Goal: Transaction & Acquisition: Subscribe to service/newsletter

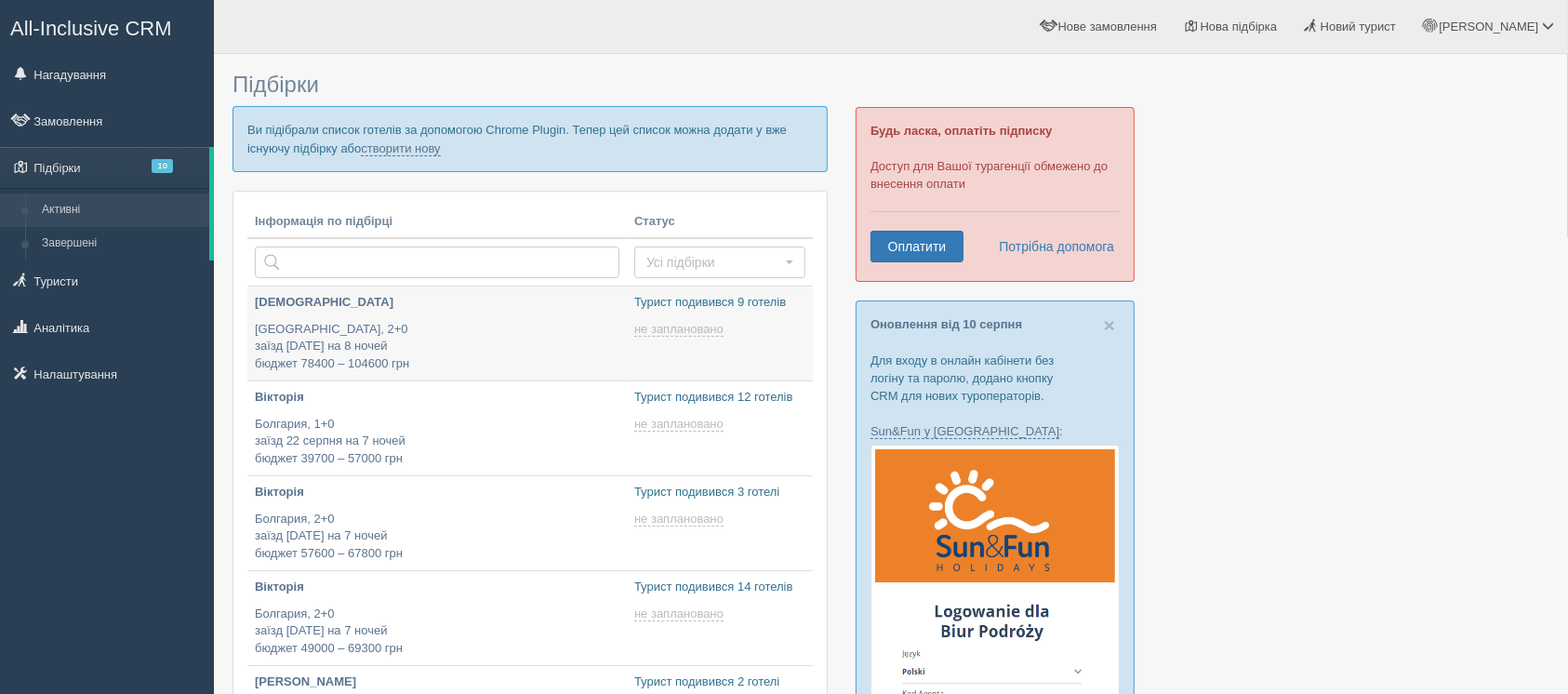
type input "[DATE] 16:10"
click at [915, 247] on link "Оплатити" at bounding box center [917, 247] width 93 height 32
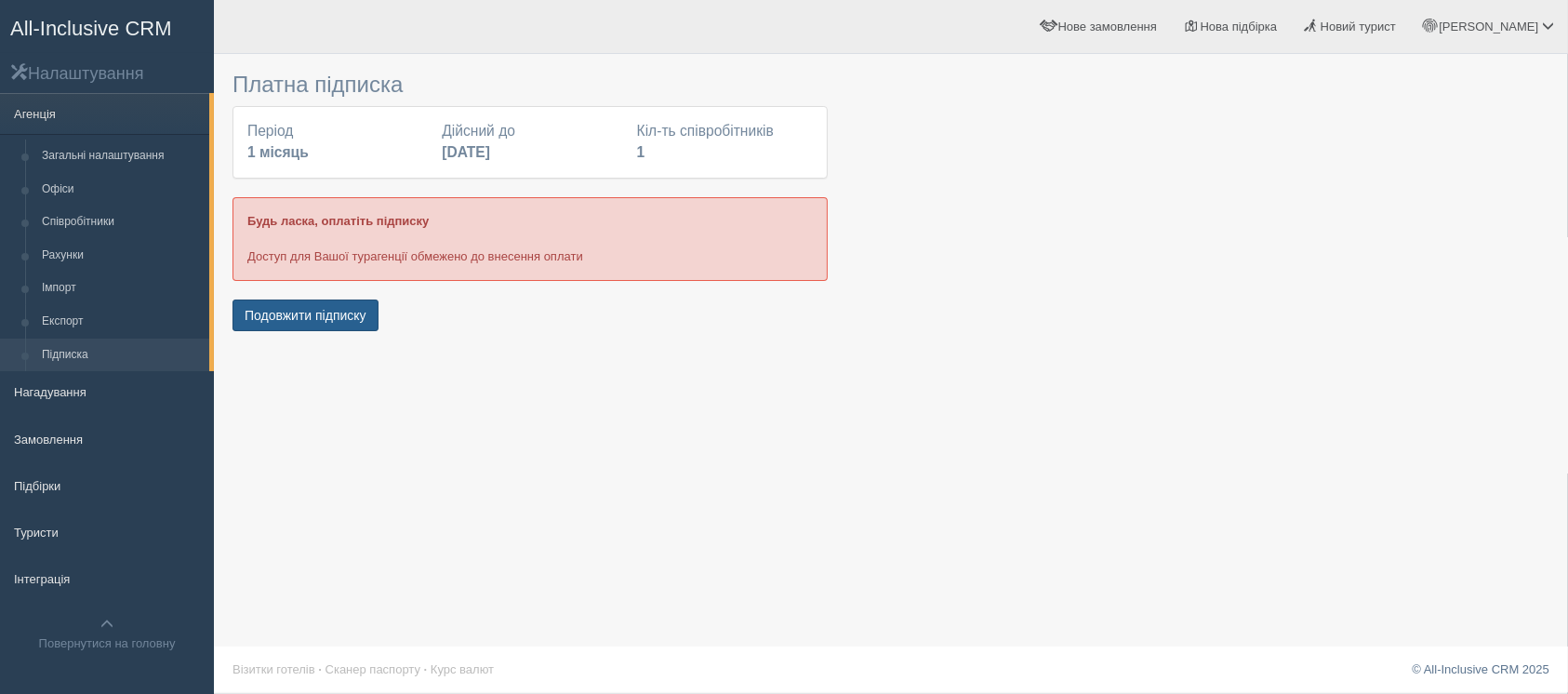
click at [325, 307] on button "Подовжити підписку" at bounding box center [305, 315] width 146 height 32
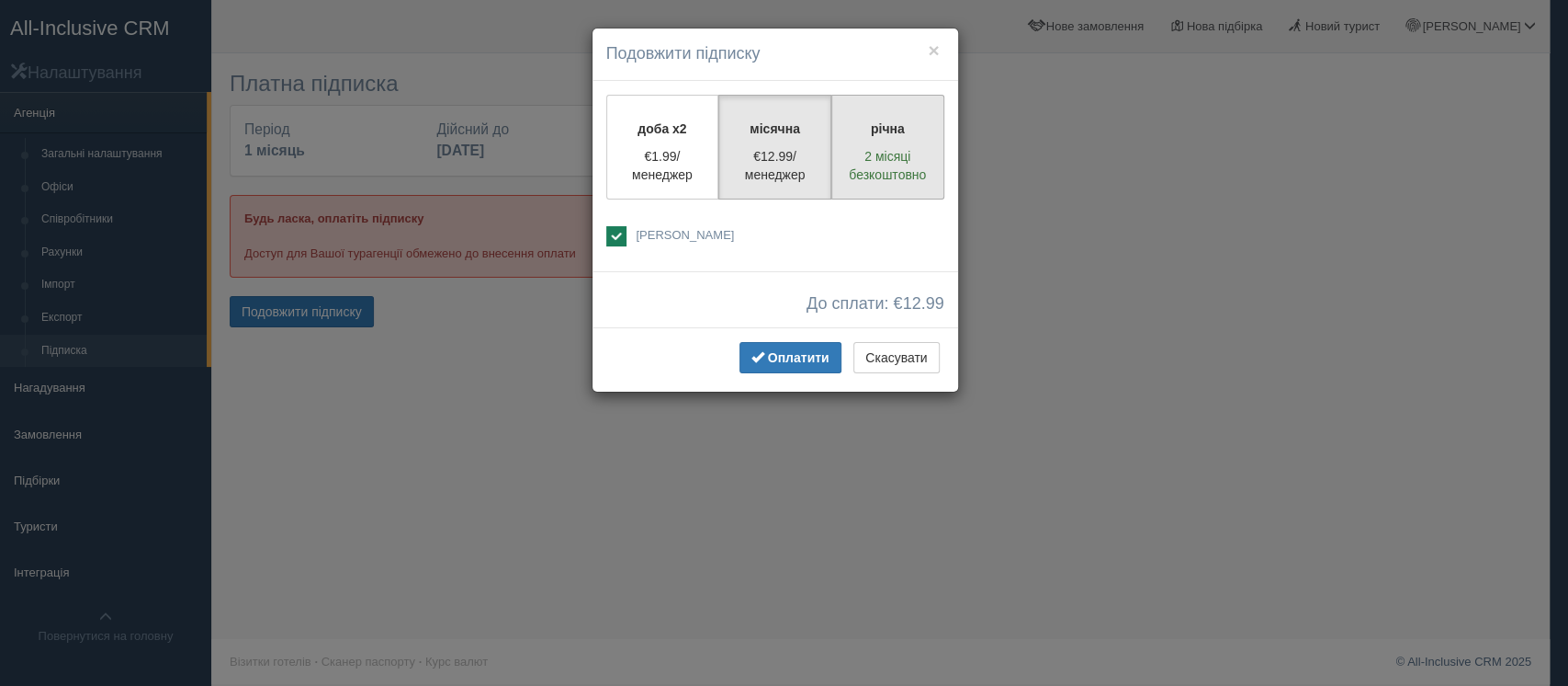
click at [902, 165] on p "2 місяці безкоштовно" at bounding box center [887, 165] width 89 height 37
radio input "true"
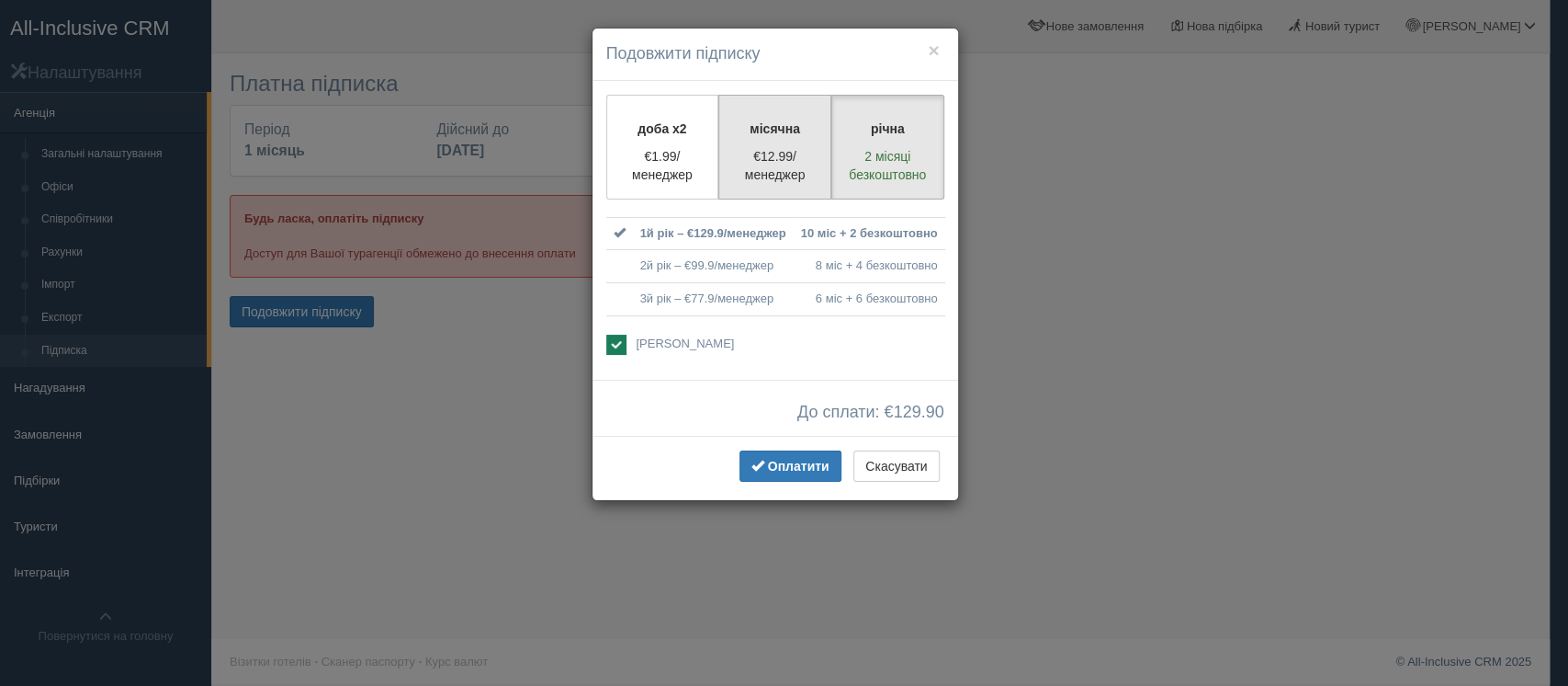
click at [798, 149] on p "€12.99/менеджер" at bounding box center [775, 165] width 89 height 37
radio input "true"
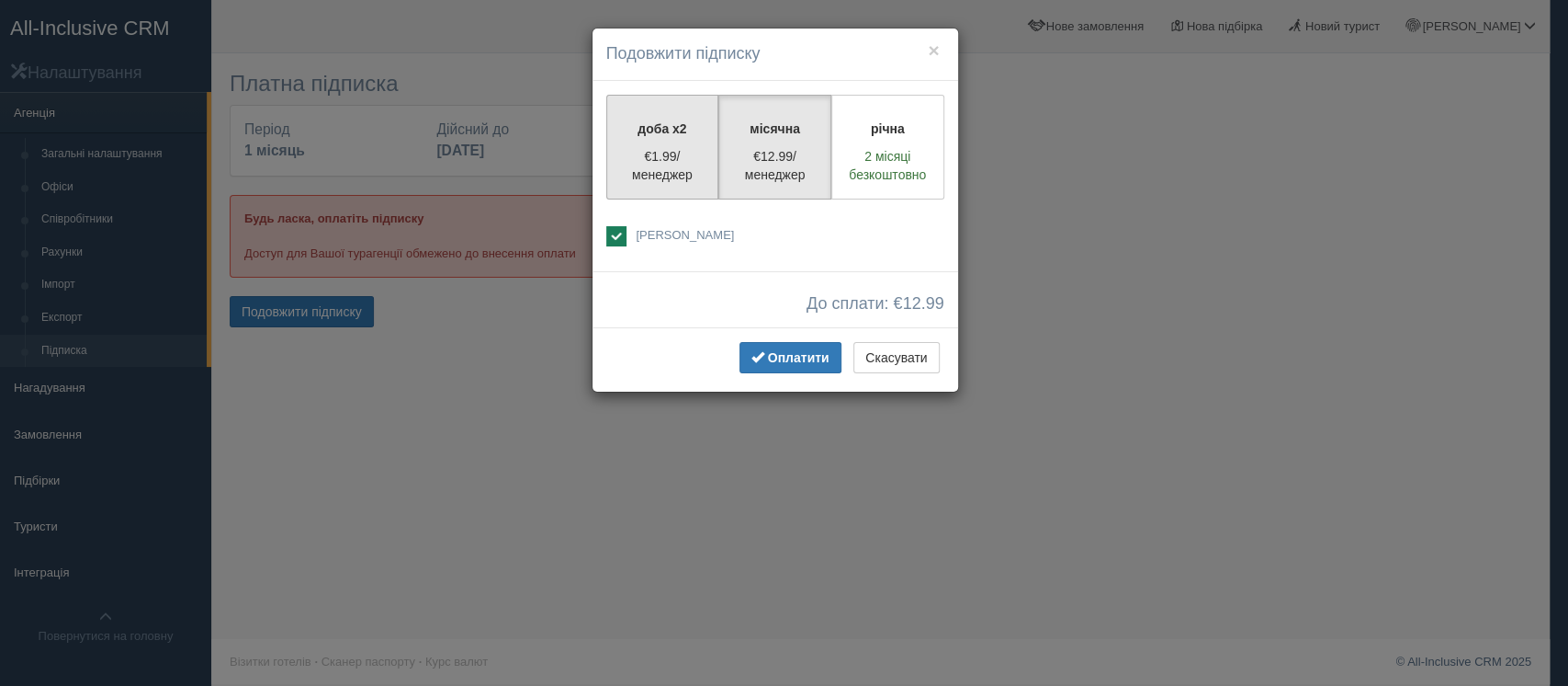
click at [650, 151] on p "€1.99/менеджер" at bounding box center [662, 165] width 89 height 37
radio input "true"
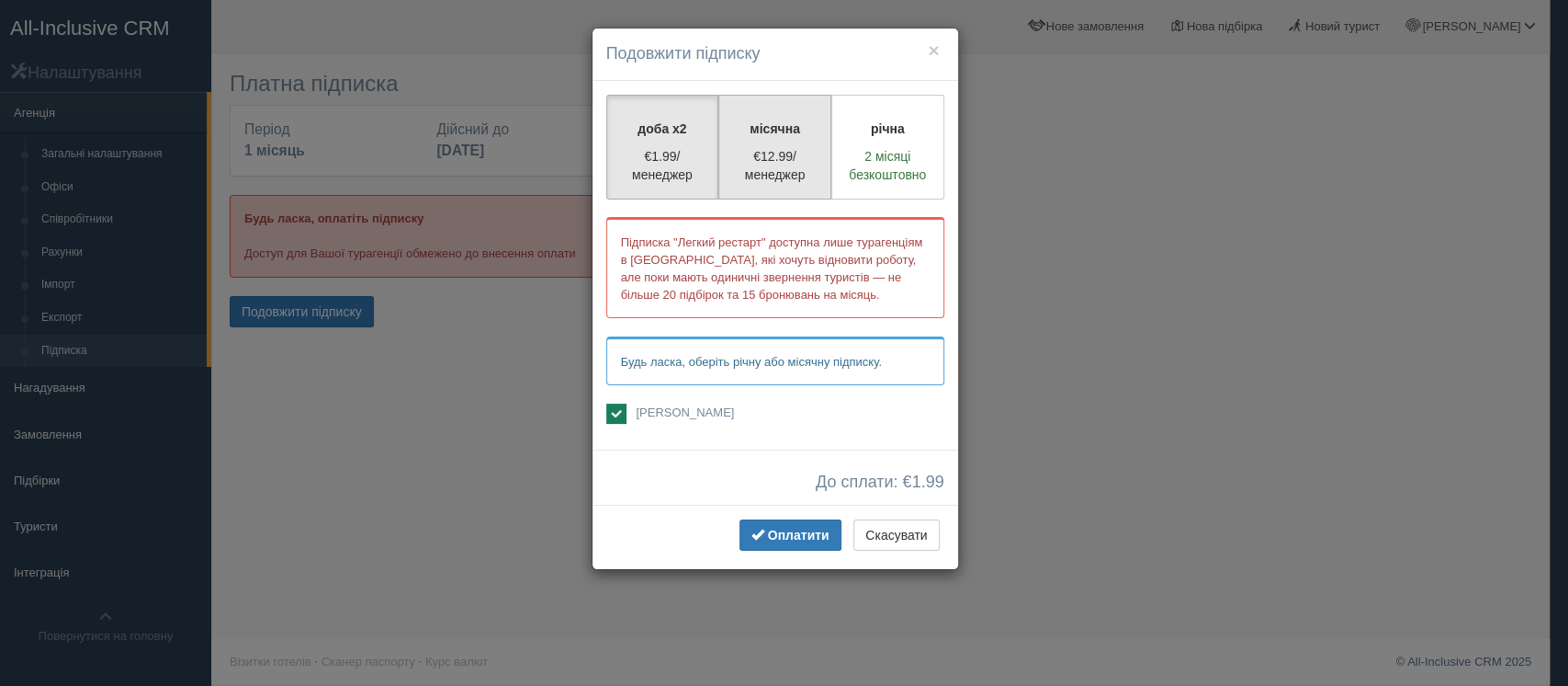
click at [763, 140] on label "місячна €12.99/менеджер" at bounding box center [775, 147] width 113 height 105
radio input "true"
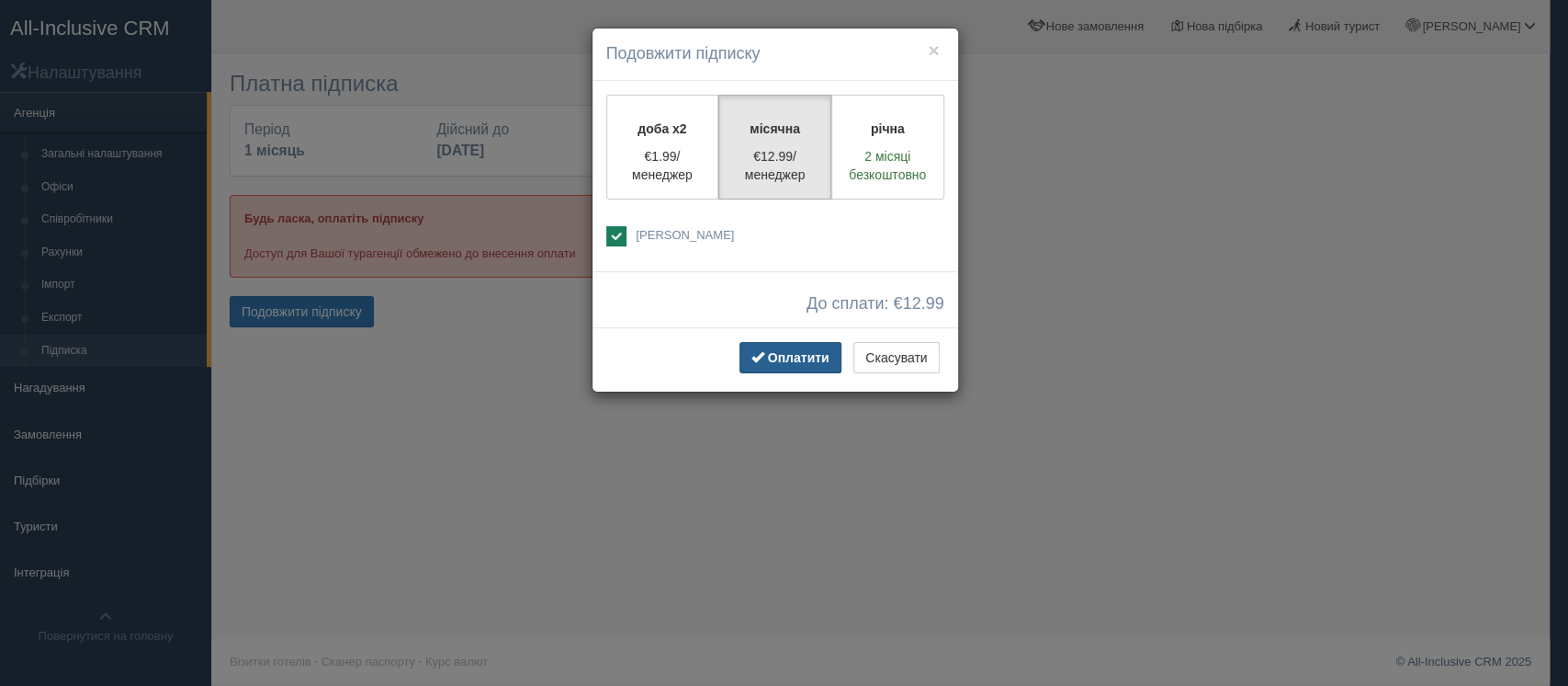
click at [817, 354] on span "Оплатити" at bounding box center [798, 357] width 62 height 15
